Goal: Find specific page/section: Find specific page/section

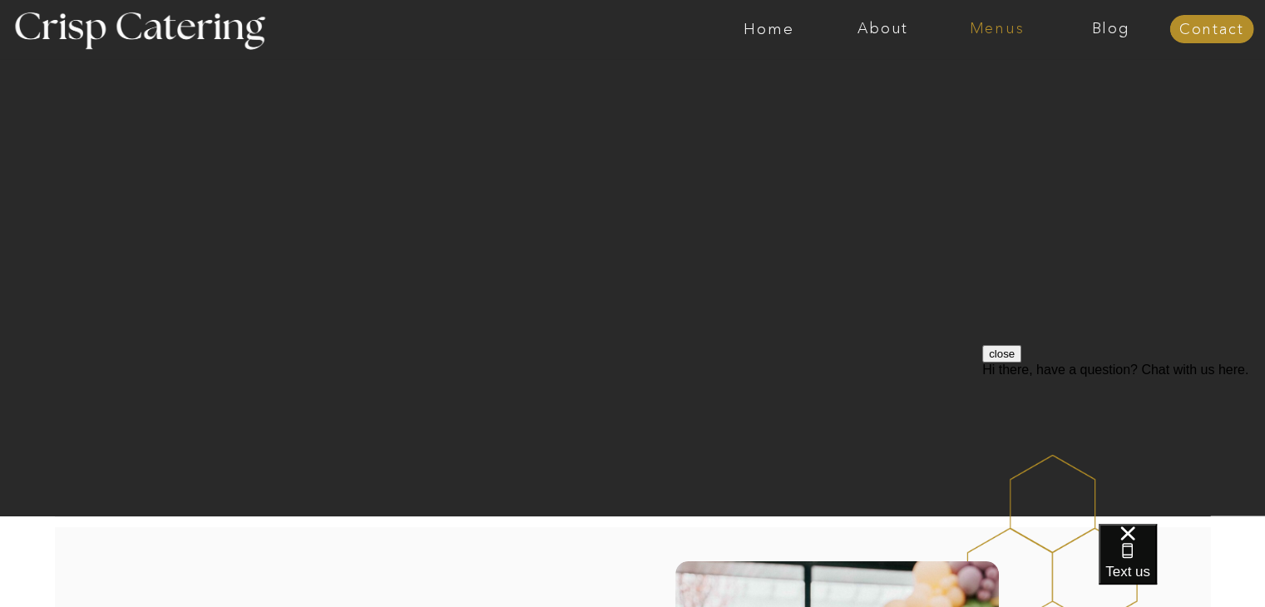
click at [995, 34] on nav "Menus" at bounding box center [997, 29] width 114 height 17
click at [980, 81] on nav "Summer (Mar-Aug)" at bounding box center [1001, 75] width 149 height 16
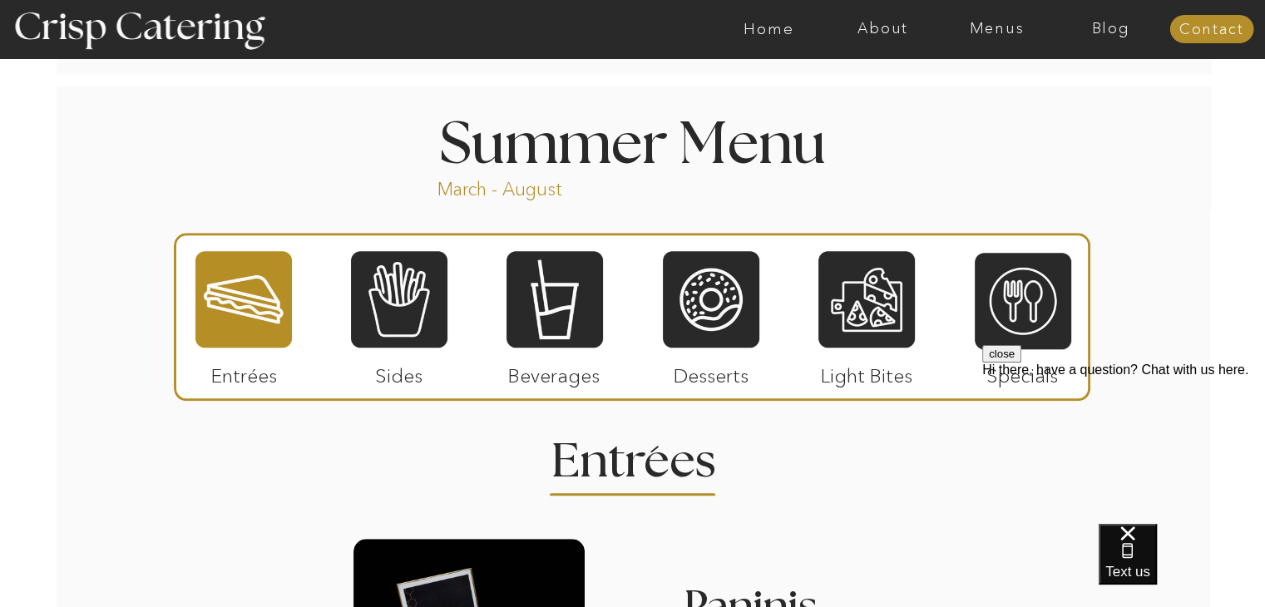
scroll to position [1361, 0]
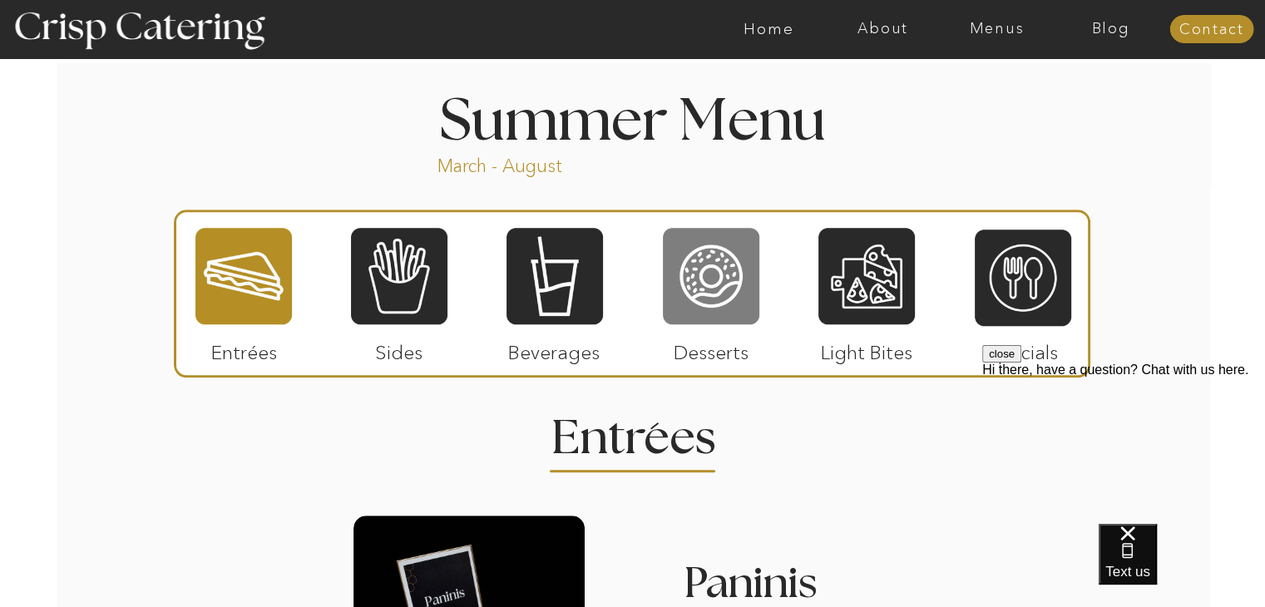
click at [711, 322] on div at bounding box center [711, 276] width 96 height 100
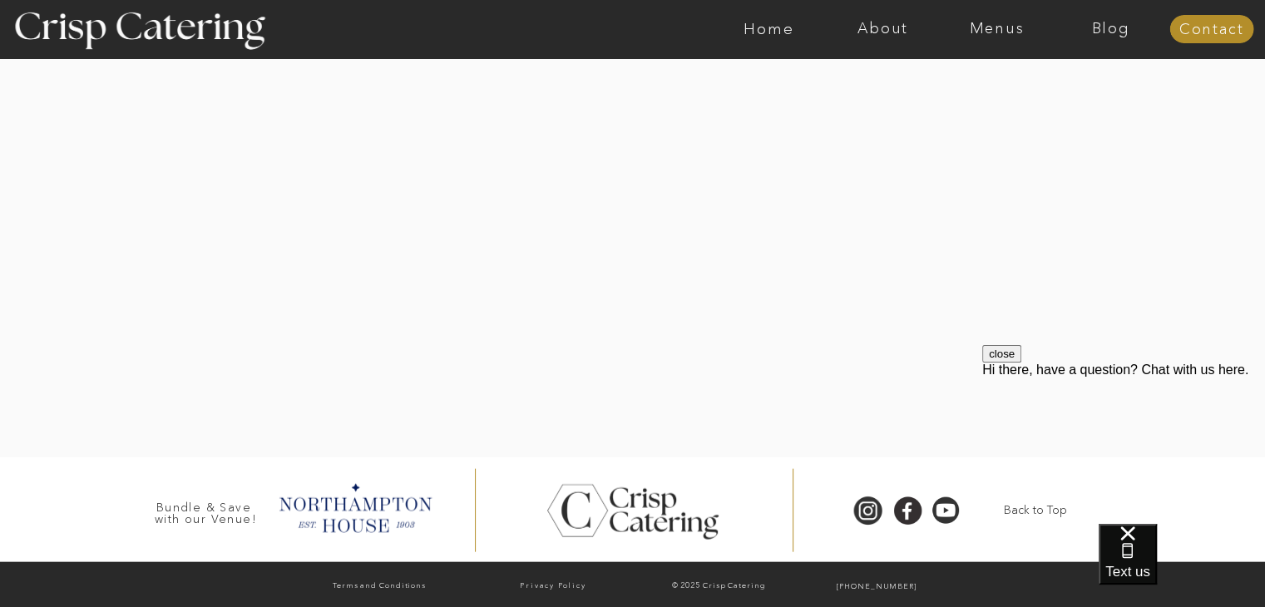
scroll to position [3560, 0]
